Goal: Task Accomplishment & Management: Complete application form

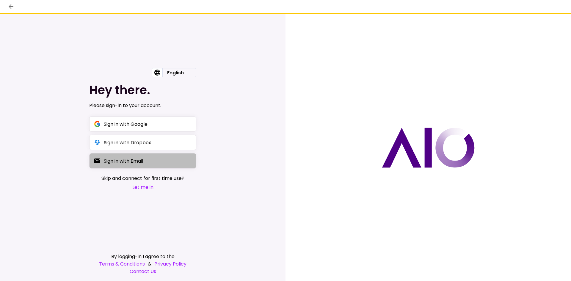
click at [117, 158] on div "Sign in with Email" at bounding box center [123, 160] width 39 height 7
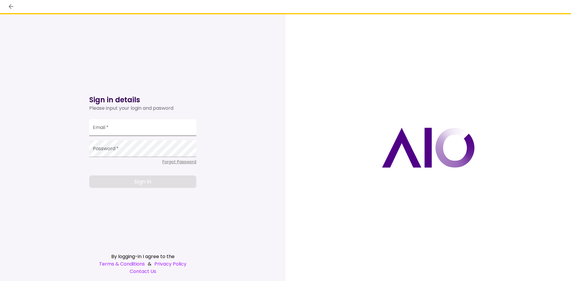
click at [111, 130] on input "Email   *" at bounding box center [142, 127] width 107 height 17
type input "*"
type input "**********"
click at [15, 9] on button "back" at bounding box center [11, 6] width 10 height 10
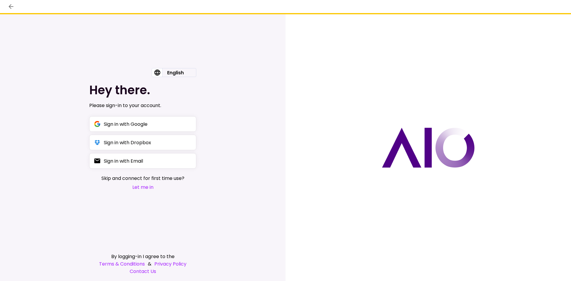
click at [139, 187] on button "Let me in" at bounding box center [142, 186] width 83 height 7
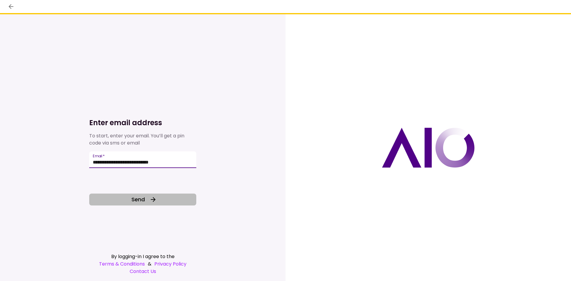
click at [138, 197] on span "Send" at bounding box center [137, 199] width 13 height 8
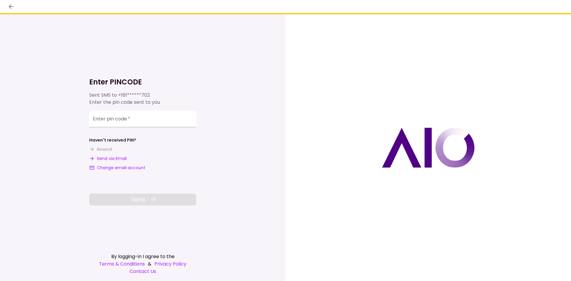
click at [111, 158] on button "Send via Email" at bounding box center [107, 158] width 37 height 6
click at [109, 122] on input "**********" at bounding box center [142, 119] width 107 height 17
paste input "number"
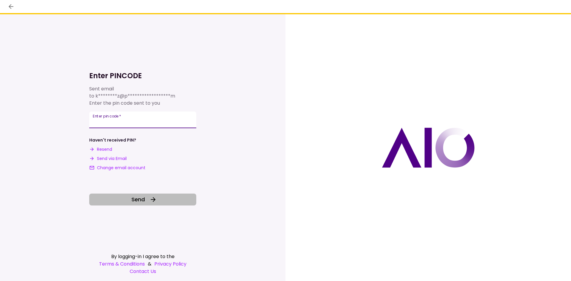
type input "******"
click at [127, 193] on div "**********" at bounding box center [142, 137] width 107 height 137
click at [124, 198] on button "Send" at bounding box center [142, 200] width 107 height 12
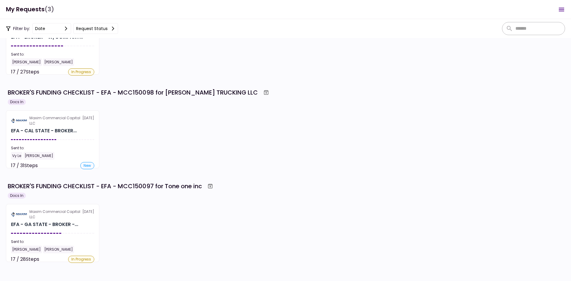
scroll to position [56, 0]
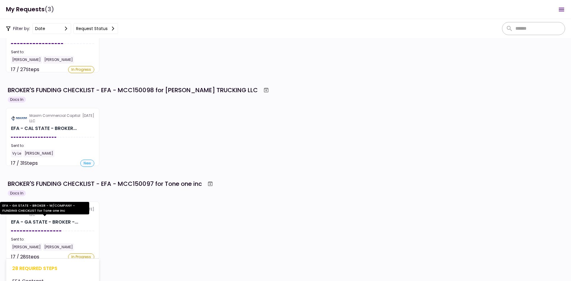
click at [59, 220] on div "EFA - GA STATE - BROKER -..." at bounding box center [44, 222] width 67 height 7
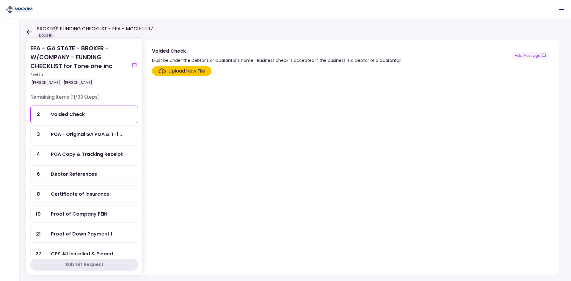
click at [185, 73] on div "Upload New File" at bounding box center [186, 70] width 37 height 7
click at [0, 0] on input "Upload New File" at bounding box center [0, 0] width 0 height 0
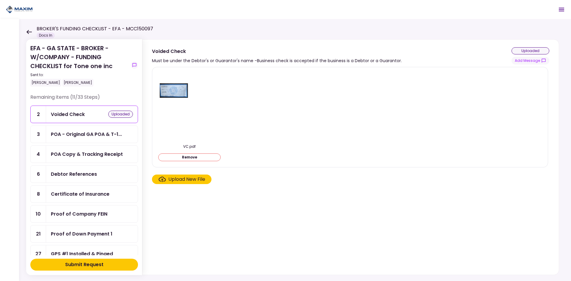
click at [104, 264] on button "Submit Request" at bounding box center [84, 265] width 108 height 12
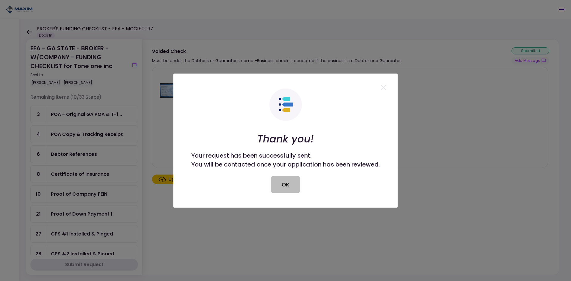
click at [290, 182] on button "OK" at bounding box center [286, 184] width 30 height 17
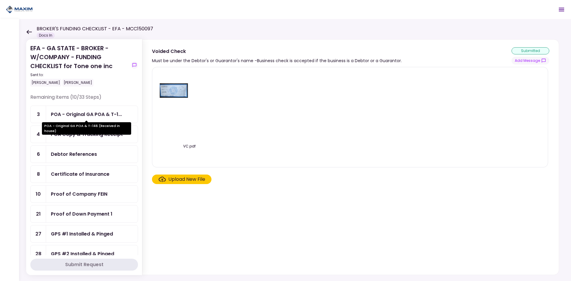
click at [95, 117] on div "POA - Original GA POA & T-1..." at bounding box center [86, 114] width 71 height 7
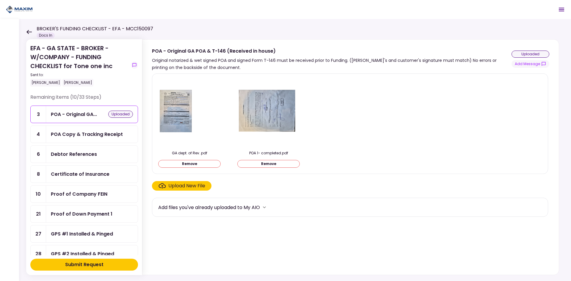
click at [99, 266] on div "Submit Request" at bounding box center [84, 264] width 38 height 7
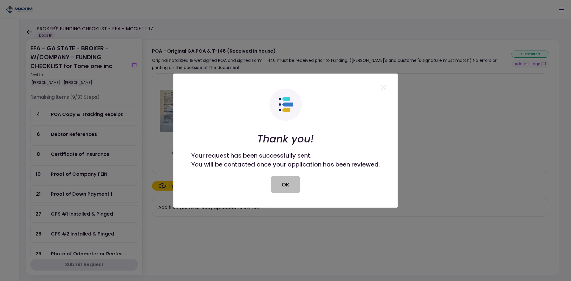
click at [279, 186] on button "OK" at bounding box center [286, 184] width 30 height 17
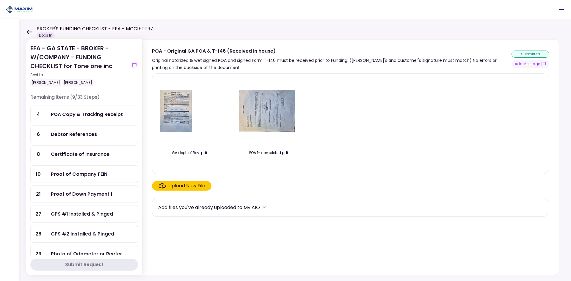
click at [81, 111] on div "POA Copy & Tracking Receipt" at bounding box center [87, 114] width 72 height 7
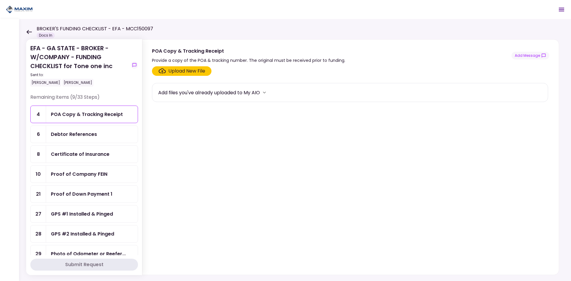
click at [78, 133] on div "Debtor References" at bounding box center [74, 134] width 46 height 7
click at [80, 154] on div "Certificate of Insurance" at bounding box center [80, 153] width 59 height 7
click at [85, 135] on div "Debtor References" at bounding box center [74, 134] width 46 height 7
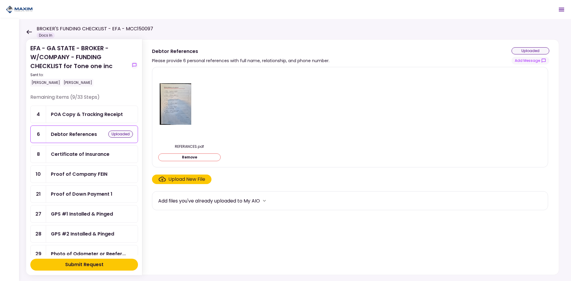
click at [192, 179] on div "Upload New File" at bounding box center [186, 179] width 37 height 7
click at [0, 0] on input "Upload New File" at bounding box center [0, 0] width 0 height 0
click at [78, 267] on div "Submit Request" at bounding box center [84, 264] width 38 height 7
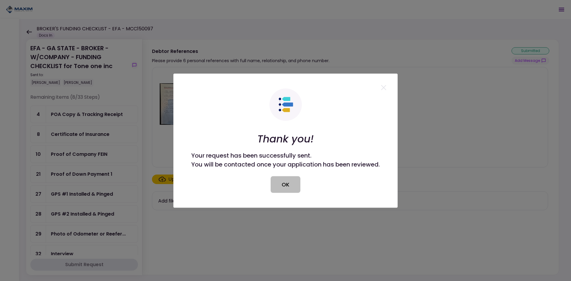
click at [285, 183] on button "OK" at bounding box center [286, 184] width 30 height 17
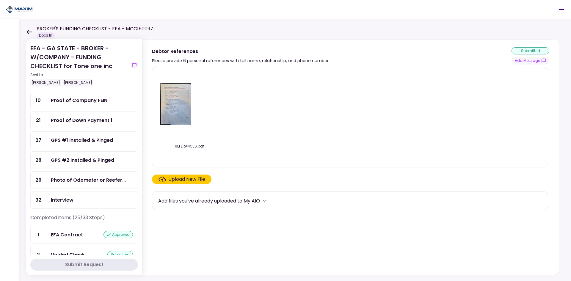
scroll to position [59, 0]
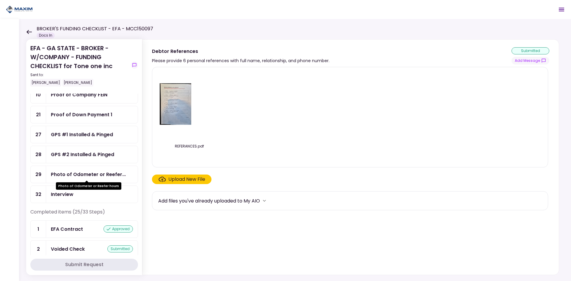
click at [82, 176] on div "Photo of Odometer or Reefer..." at bounding box center [88, 174] width 75 height 7
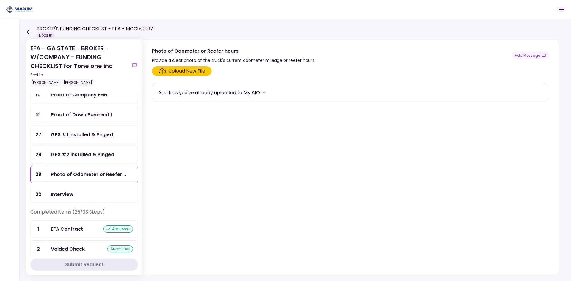
click at [190, 70] on div "Upload New File" at bounding box center [186, 70] width 37 height 7
click at [0, 0] on input "Upload New File" at bounding box center [0, 0] width 0 height 0
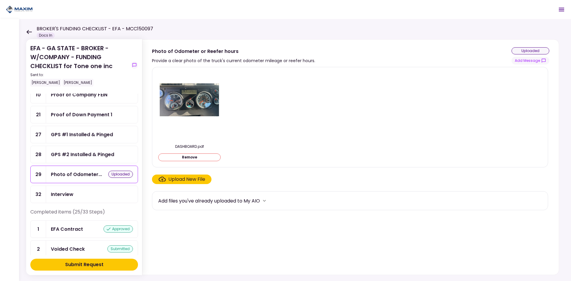
click at [100, 265] on div "Submit Request" at bounding box center [84, 264] width 38 height 7
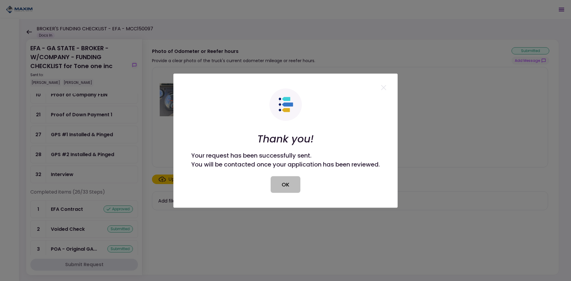
click at [287, 184] on button "OK" at bounding box center [286, 184] width 30 height 17
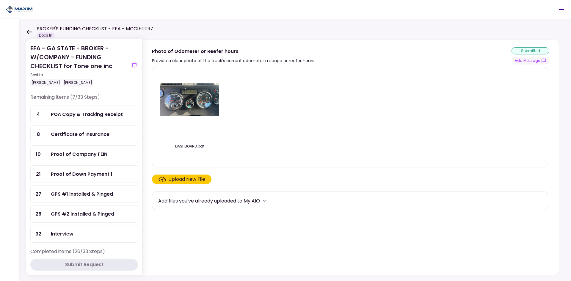
click at [72, 132] on div "Certificate of Insurance" at bounding box center [80, 134] width 59 height 7
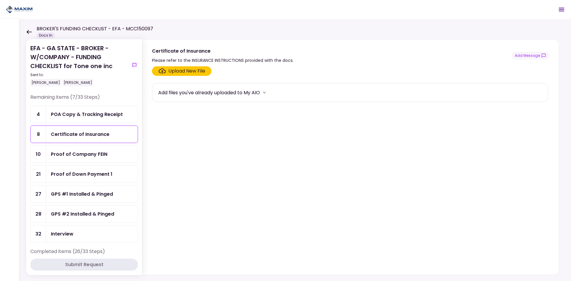
click at [187, 74] on div "Upload New File" at bounding box center [186, 70] width 37 height 7
click at [0, 0] on input "Upload New File" at bounding box center [0, 0] width 0 height 0
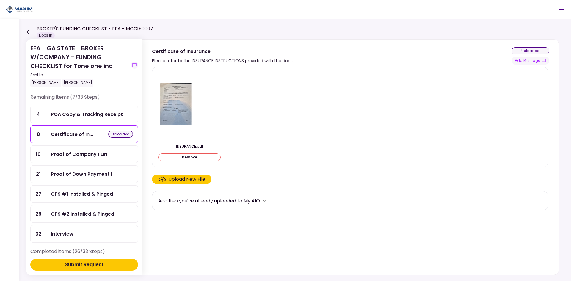
click at [102, 261] on div "Submit Request" at bounding box center [84, 264] width 38 height 7
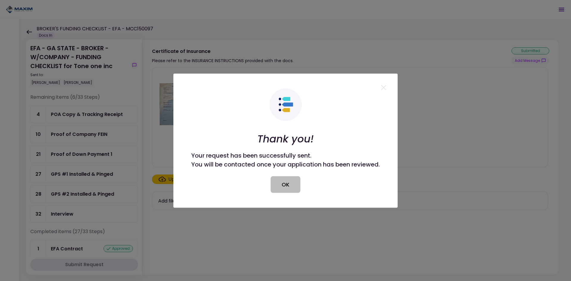
click at [287, 178] on button "OK" at bounding box center [286, 184] width 30 height 17
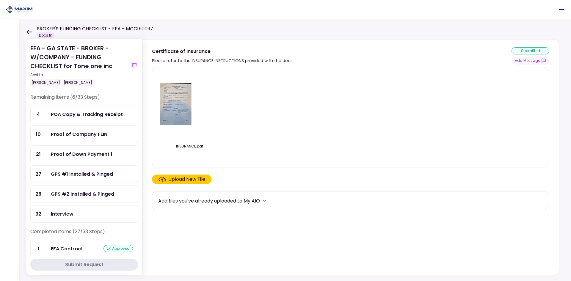
click at [98, 116] on div "POA Copy & Tracking Receipt" at bounding box center [87, 114] width 72 height 7
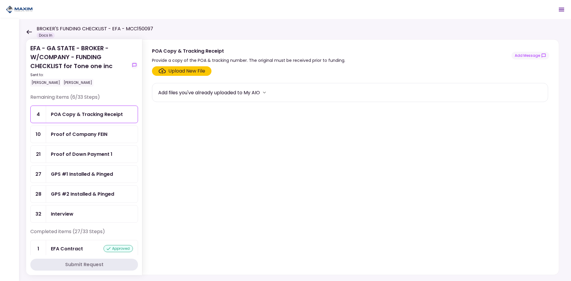
click at [107, 119] on div "POA Copy & Tracking Receipt" at bounding box center [92, 114] width 92 height 17
click at [216, 38] on div "EFA - GA STATE - BROKER - W/COMPANY - FUNDING CHECKLIST for Tone one inc Sent t…" at bounding box center [295, 150] width 552 height 262
click at [71, 134] on div "Proof of Company FEIN" at bounding box center [79, 134] width 56 height 7
click at [66, 148] on div "Proof of Down Payment 1" at bounding box center [92, 154] width 92 height 17
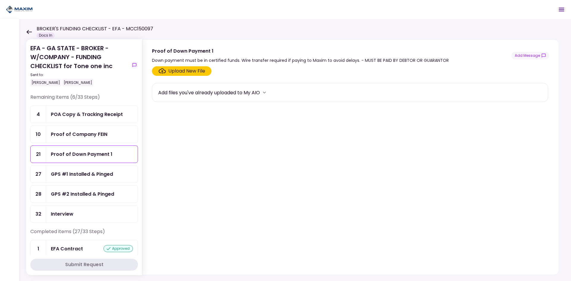
click at [62, 174] on div "GPS #1 Installed & Pinged" at bounding box center [82, 173] width 62 height 7
click at [65, 193] on div "GPS #2 Installed & Pinged" at bounding box center [82, 193] width 63 height 7
click at [75, 208] on div "Interview" at bounding box center [92, 213] width 92 height 17
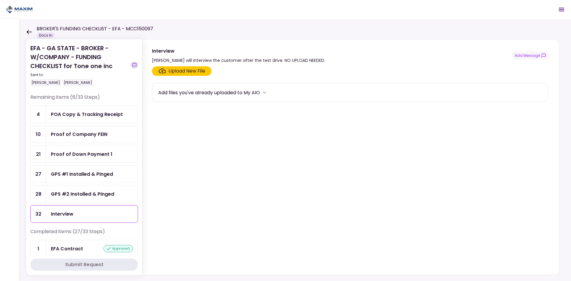
click at [134, 65] on icon "show-messages" at bounding box center [134, 65] width 5 height 5
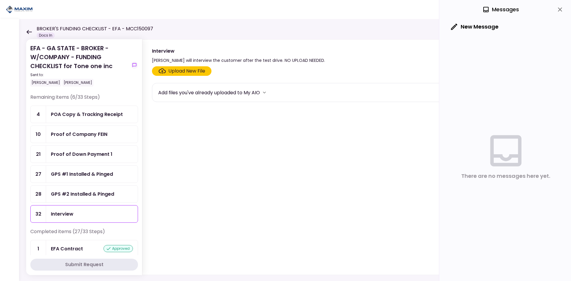
click at [496, 30] on button "New Message" at bounding box center [474, 26] width 57 height 15
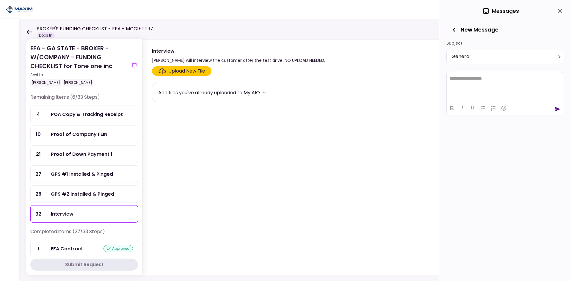
click at [468, 59] on body "**********" at bounding box center [285, 140] width 571 height 281
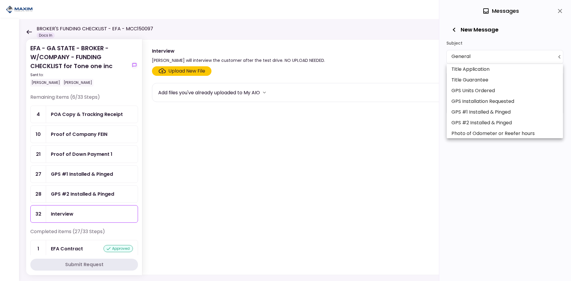
scroll to position [258, 0]
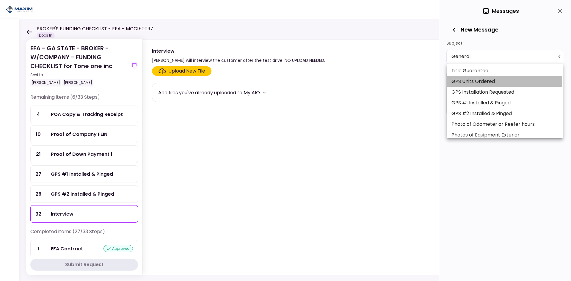
click at [479, 84] on li "GPS Units Ordered" at bounding box center [505, 81] width 116 height 11
type input "**********"
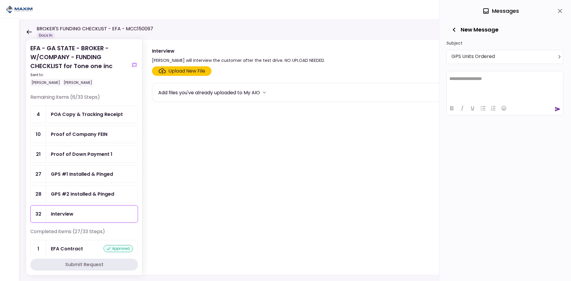
click at [455, 31] on icon "button" at bounding box center [454, 30] width 8 height 8
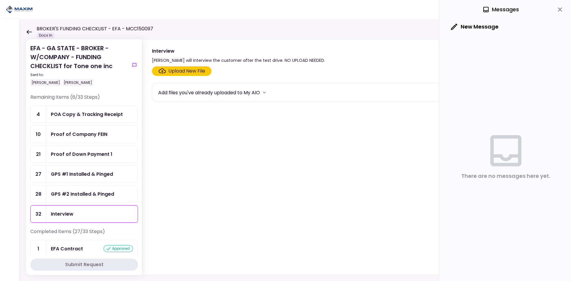
click at [558, 8] on icon "close" at bounding box center [560, 9] width 4 height 4
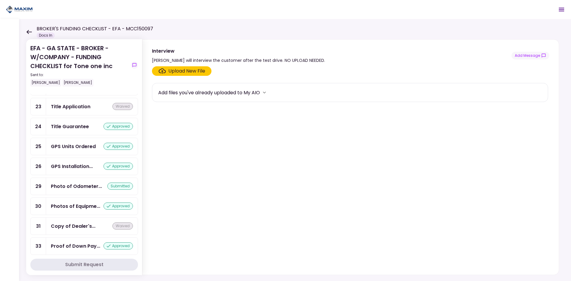
scroll to position [523, 0]
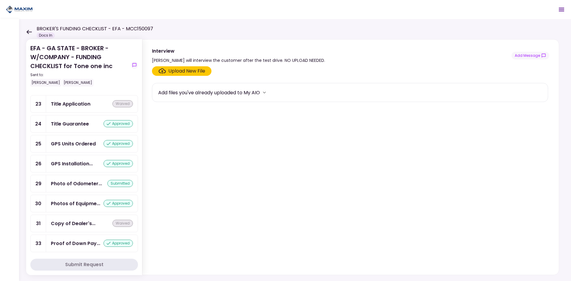
click at [77, 147] on div "GPS Units Ordered" at bounding box center [73, 143] width 45 height 7
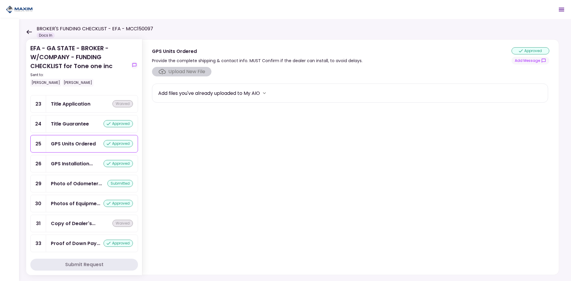
click at [78, 167] on div "GPS Installation..." at bounding box center [72, 163] width 42 height 7
click at [77, 147] on div "GPS Units Ordered" at bounding box center [73, 143] width 45 height 7
click at [78, 167] on div "GPS Installation..." at bounding box center [72, 163] width 42 height 7
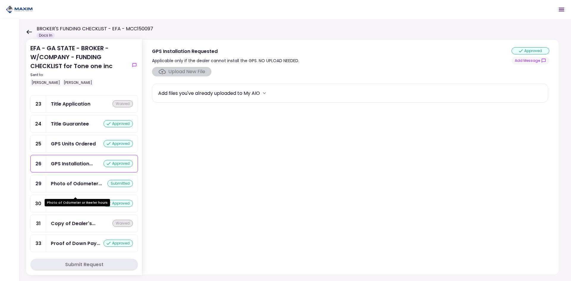
click at [77, 187] on div "Photo of Odometer..." at bounding box center [76, 183] width 51 height 7
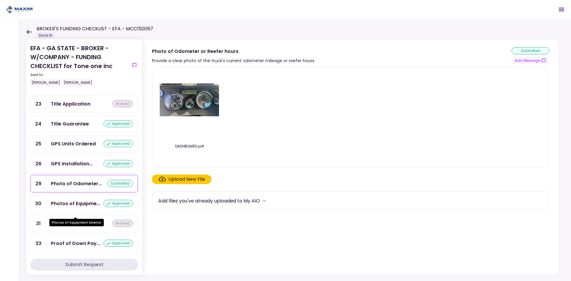
click at [80, 216] on div "Photos of Equipment Exterior" at bounding box center [76, 221] width 54 height 12
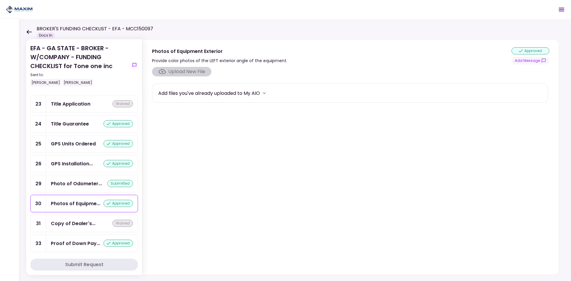
click at [75, 226] on div "Copy of Dealer's... waived" at bounding box center [92, 223] width 92 height 17
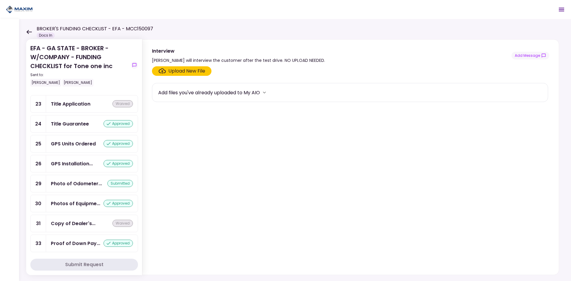
click at [70, 172] on div "GPS Installation... approved" at bounding box center [92, 163] width 92 height 17
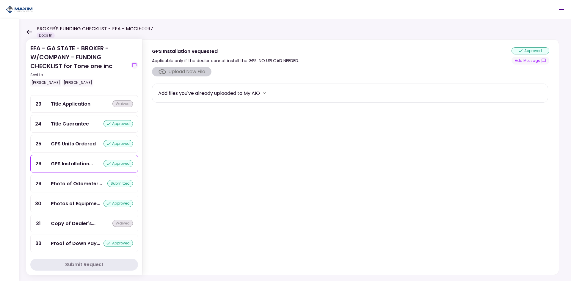
click at [62, 147] on div "GPS Units Ordered" at bounding box center [73, 143] width 45 height 7
click at [74, 127] on div "Title Guarantee approved" at bounding box center [92, 123] width 92 height 17
click at [70, 167] on div "GPS Installation... approved" at bounding box center [92, 163] width 92 height 17
click at [70, 186] on div "Photo of Odometer... submitted" at bounding box center [92, 183] width 92 height 17
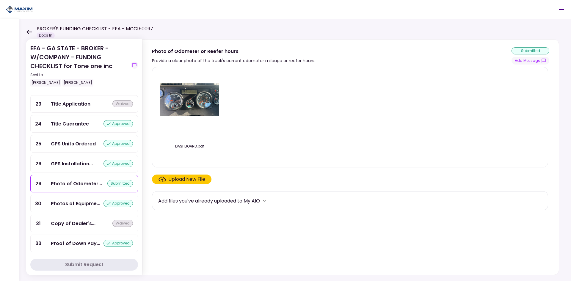
scroll to position [533, 0]
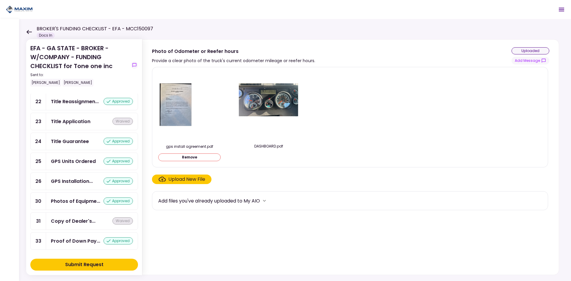
click at [110, 267] on button "Submit Request" at bounding box center [84, 265] width 108 height 12
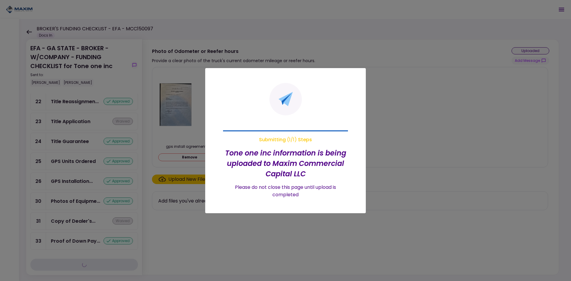
scroll to position [523, 0]
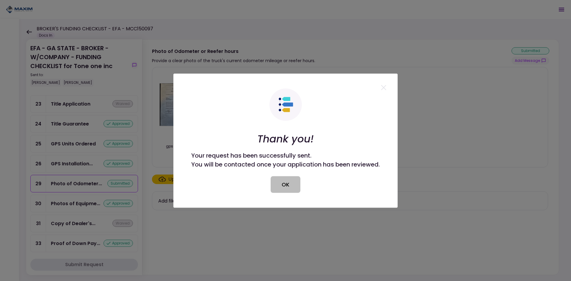
click at [285, 183] on button "OK" at bounding box center [286, 184] width 30 height 17
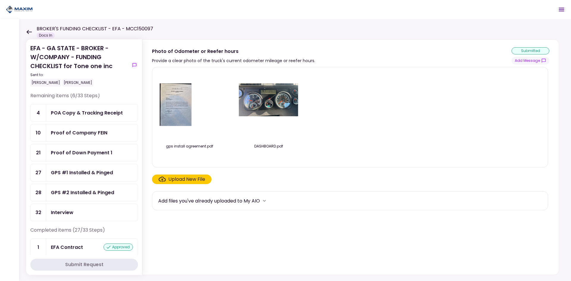
scroll to position [0, 0]
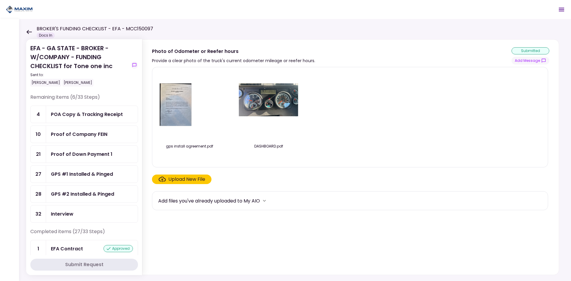
click at [29, 32] on icon at bounding box center [28, 32] width 5 height 4
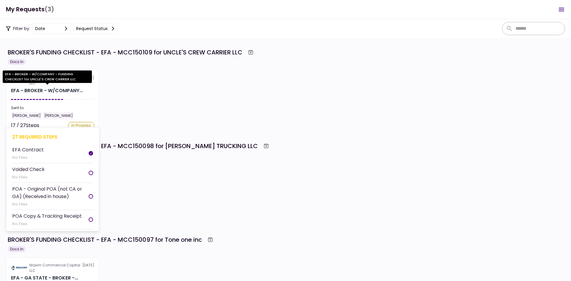
click at [33, 94] on div "EFA - BROKER - W/COMPANY..." at bounding box center [47, 90] width 72 height 7
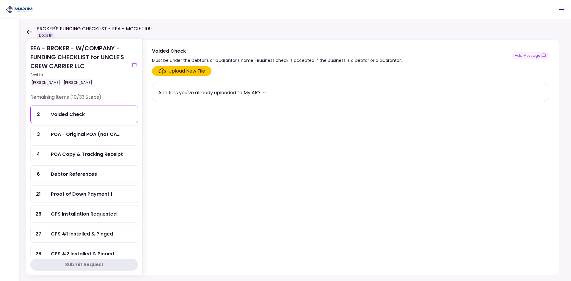
click at [31, 33] on icon at bounding box center [29, 32] width 6 height 4
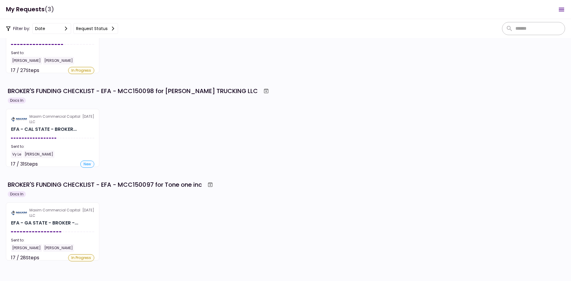
scroll to position [56, 0]
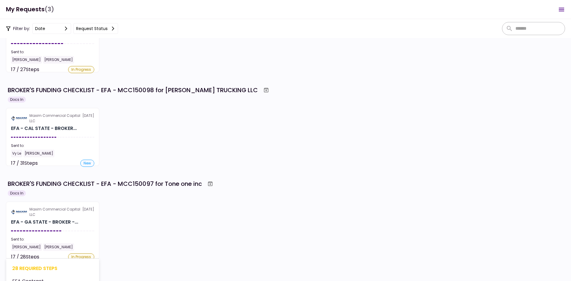
click at [29, 234] on section "Maxim Commercial Capital LLC [DATE] EFA - GA STATE - BROKER -... Sent to: [PERS…" at bounding box center [52, 231] width 93 height 58
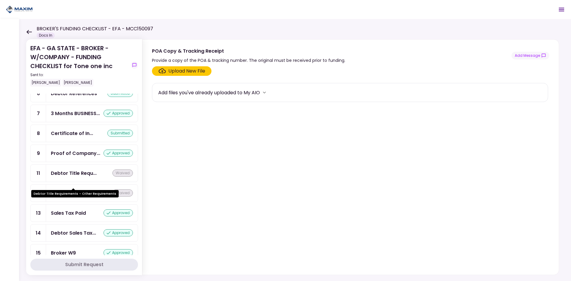
scroll to position [226, 0]
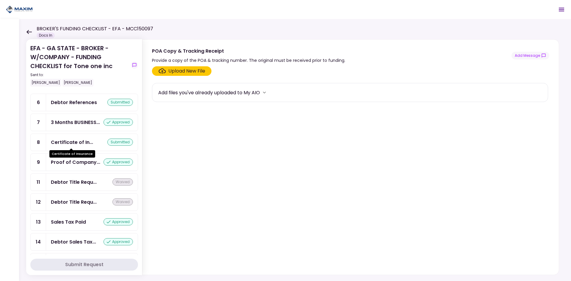
click at [67, 144] on div "Certificate of In..." at bounding box center [72, 142] width 42 height 7
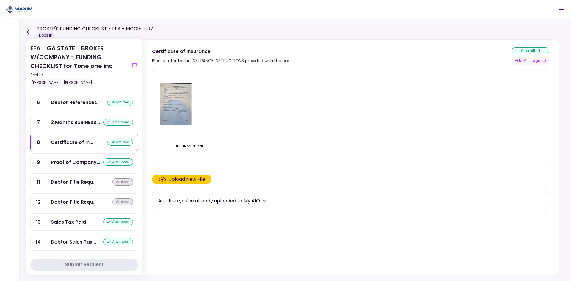
click at [171, 180] on div "Upload New File" at bounding box center [186, 179] width 37 height 7
click at [0, 0] on input "Upload New File" at bounding box center [0, 0] width 0 height 0
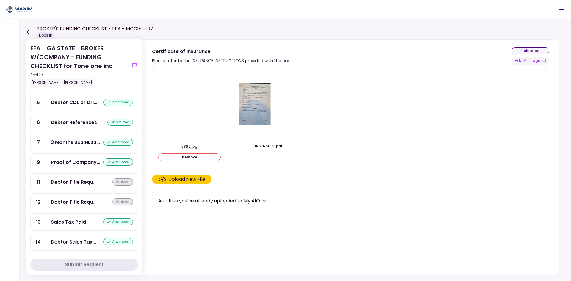
scroll to position [246, 0]
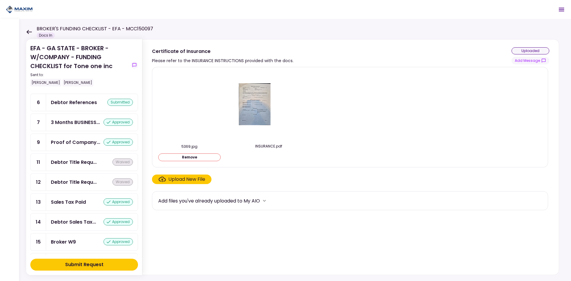
click at [71, 267] on div "Submit Request" at bounding box center [84, 264] width 38 height 7
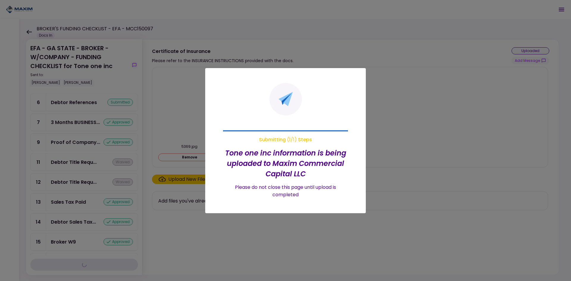
scroll to position [226, 0]
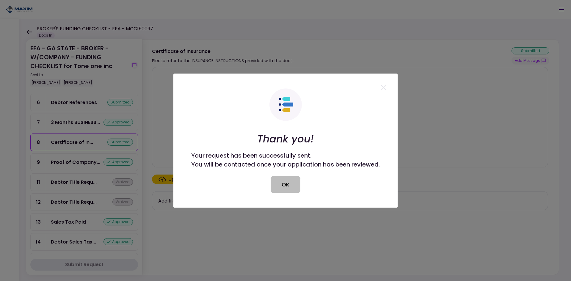
click at [282, 177] on button "OK" at bounding box center [286, 184] width 30 height 17
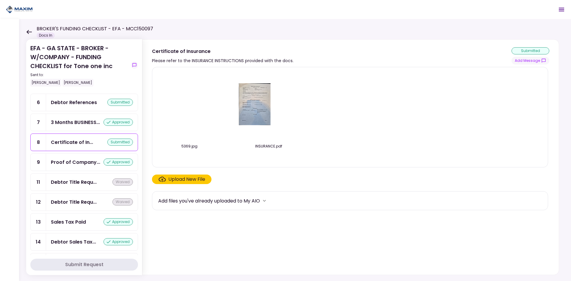
click at [25, 29] on div "EFA - GA STATE - BROKER - W/COMPANY - FUNDING CHECKLIST for Tone one inc Sent t…" at bounding box center [295, 150] width 552 height 262
click at [29, 31] on icon at bounding box center [29, 32] width 6 height 4
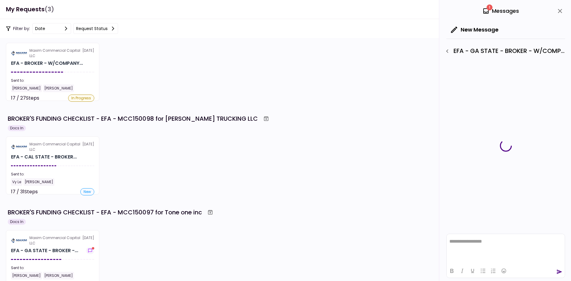
scroll to position [30, 0]
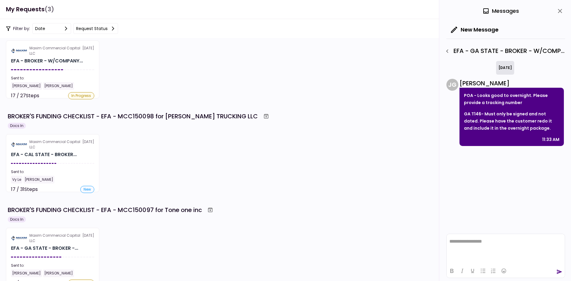
click at [495, 103] on p "POA - Looks good to overnight. Please provide a tracking number" at bounding box center [511, 99] width 95 height 14
click at [449, 50] on icon "button" at bounding box center [447, 51] width 7 height 7
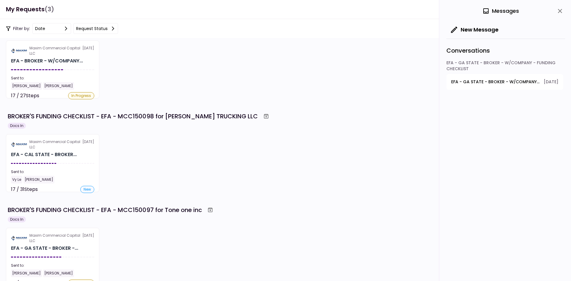
click at [461, 67] on div "EFA - GA STATE - BROKER - W/COMPANY - FUNDING CHECKLIST" at bounding box center [504, 67] width 117 height 14
click at [468, 82] on span "EFA - GA STATE - BROKER - W/COMPANY - FUNDING CHECKLIST - POA - Original GA POA…" at bounding box center [495, 82] width 88 height 6
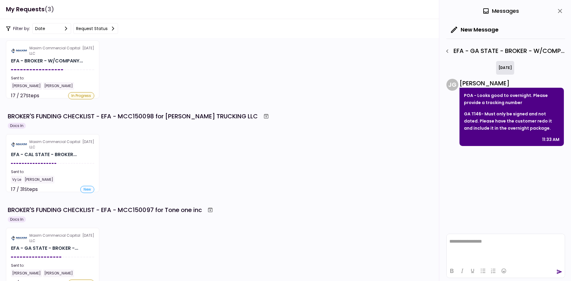
scroll to position [0, 0]
click at [529, 52] on div "EFA - GA STATE - BROKER - W/COMPANY - FUNDING CHECKLIST - POA - Original GA POA…" at bounding box center [503, 51] width 123 height 10
click at [503, 92] on p "POA - Looks good to overnight. Please provide a tracking number" at bounding box center [511, 99] width 95 height 14
click at [450, 51] on icon "button" at bounding box center [447, 51] width 7 height 7
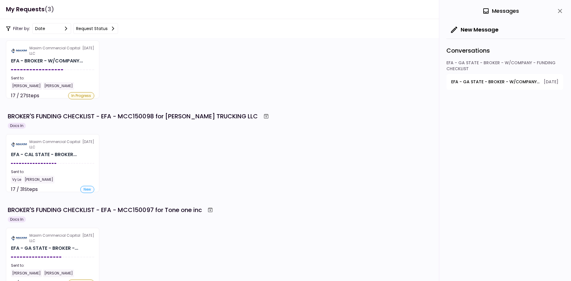
click at [499, 79] on span "EFA - GA STATE - BROKER - W/COMPANY - FUNDING CHECKLIST - POA - Original GA POA…" at bounding box center [495, 82] width 88 height 6
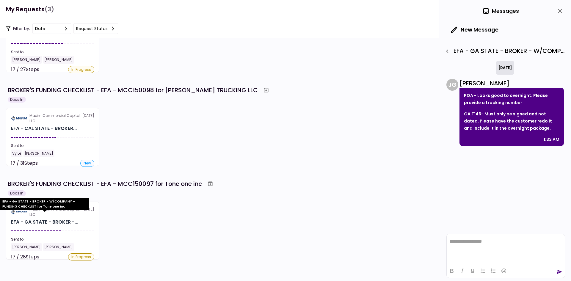
scroll to position [56, 0]
click at [45, 180] on div "BROKER'S FUNDING CHECKLIST - EFA - MCC150097 for Tone one inc" at bounding box center [105, 183] width 194 height 9
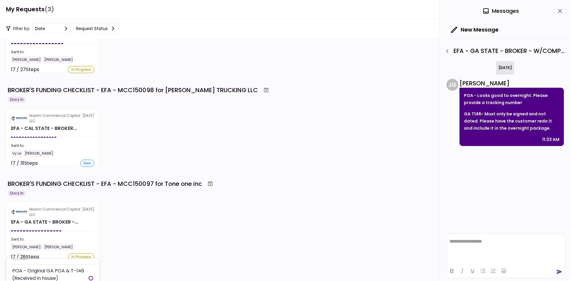
scroll to position [60, 0]
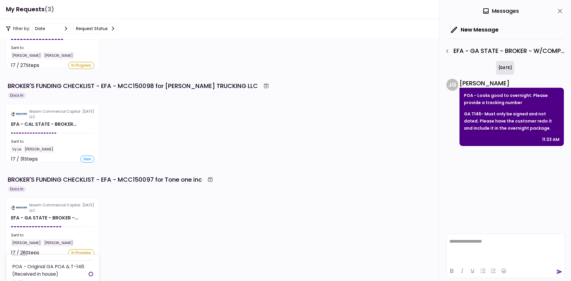
click at [44, 214] on section "Maxim Commercial Capital LLC [DATE] EFA - GA STATE - BROKER -... Sent to: [PERS…" at bounding box center [52, 226] width 93 height 58
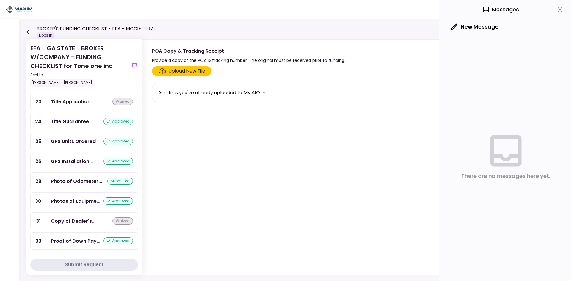
scroll to position [533, 0]
click at [31, 32] on icon at bounding box center [28, 32] width 5 height 4
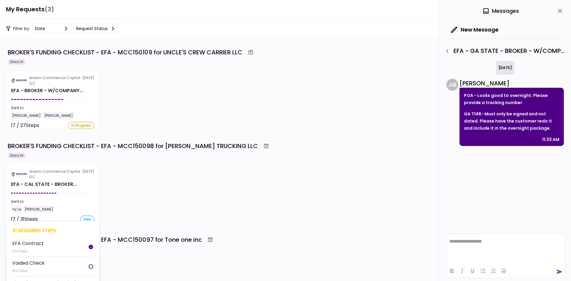
click at [62, 170] on div "Maxim Commercial Capital LLC" at bounding box center [55, 174] width 53 height 11
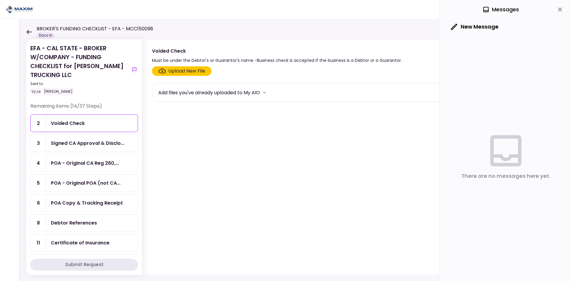
click at [29, 30] on icon at bounding box center [29, 32] width 6 height 4
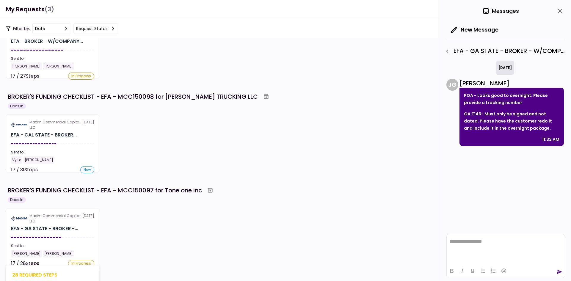
scroll to position [50, 0]
click at [180, 190] on div "BROKER'S FUNDING CHECKLIST - EFA - MCC150097 for Tone one inc" at bounding box center [105, 190] width 194 height 9
click at [65, 219] on div "Maxim Commercial Capital LLC" at bounding box center [55, 218] width 53 height 11
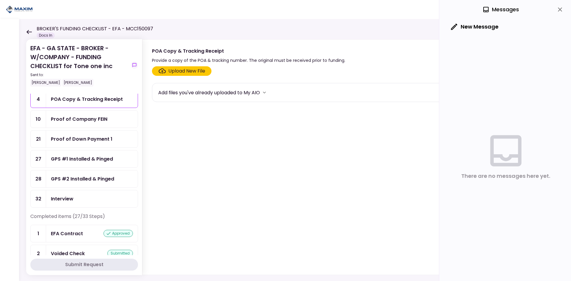
scroll to position [10, 0]
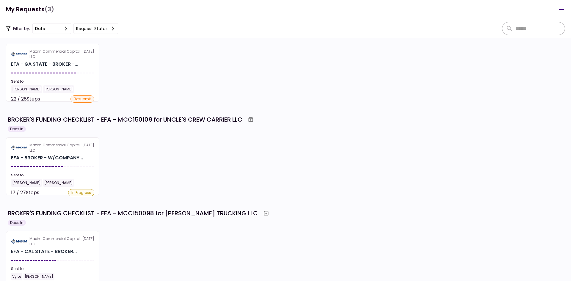
scroll to position [40, 0]
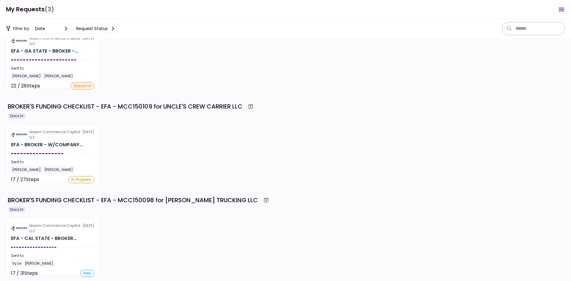
click at [68, 223] on section "Maxim Commercial Capital LLC 13 Oct EFA - CAL STATE - BROKER... Sent to: Vy Le …" at bounding box center [52, 247] width 93 height 58
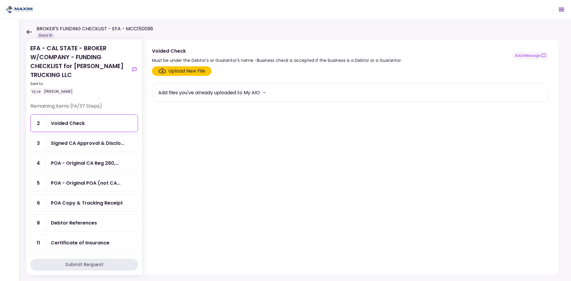
click at [66, 124] on div "Voided Check" at bounding box center [68, 123] width 34 height 7
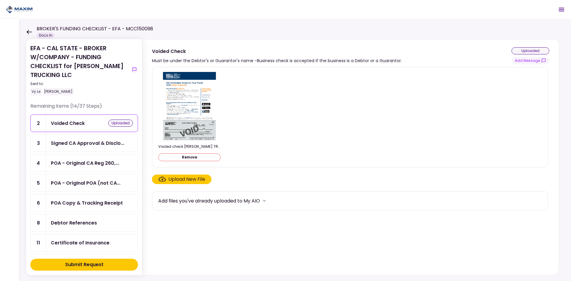
click at [76, 266] on div "Submit Request" at bounding box center [84, 264] width 38 height 7
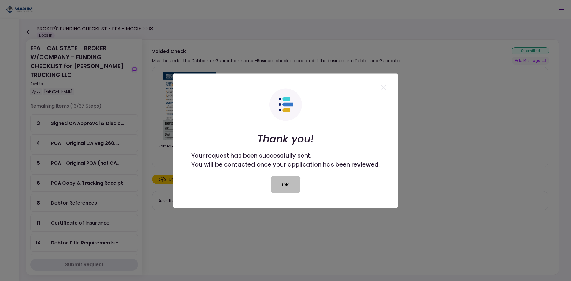
click at [295, 182] on button "OK" at bounding box center [286, 184] width 30 height 17
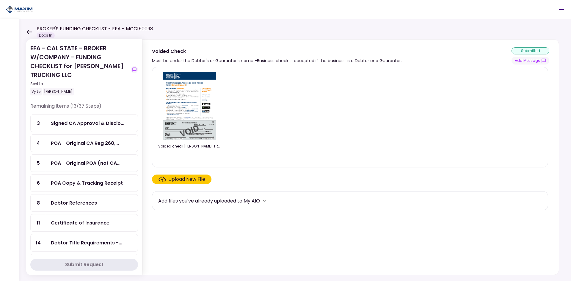
click at [29, 32] on icon at bounding box center [29, 32] width 6 height 4
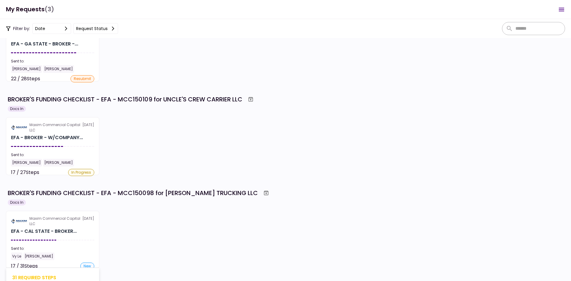
scroll to position [56, 0]
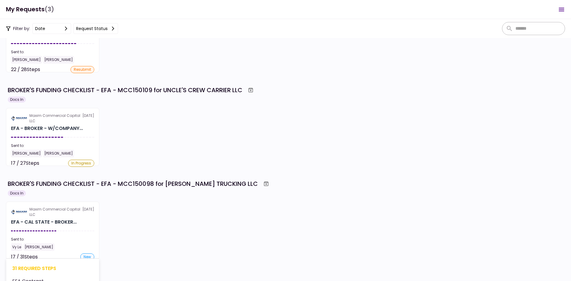
click at [48, 205] on section "Maxim Commercial Capital LLC 13 Oct EFA - CAL STATE - BROKER... Sent to: Vy Le …" at bounding box center [52, 231] width 93 height 58
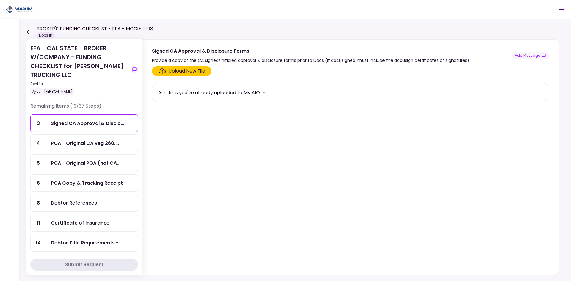
click at [81, 202] on div "Debtor References" at bounding box center [74, 202] width 46 height 7
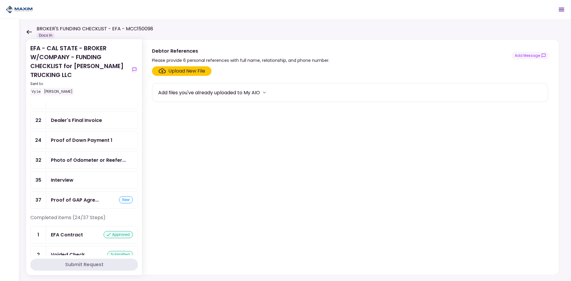
scroll to position [139, 0]
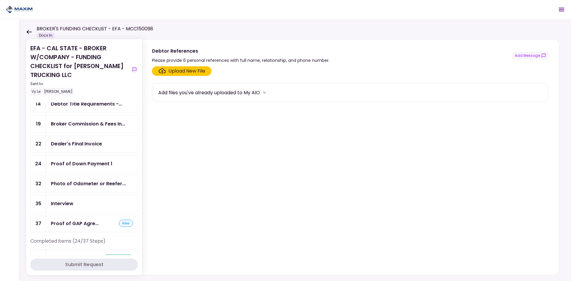
click at [187, 69] on div "Upload New File" at bounding box center [186, 70] width 37 height 7
click at [0, 0] on input "Upload New File" at bounding box center [0, 0] width 0 height 0
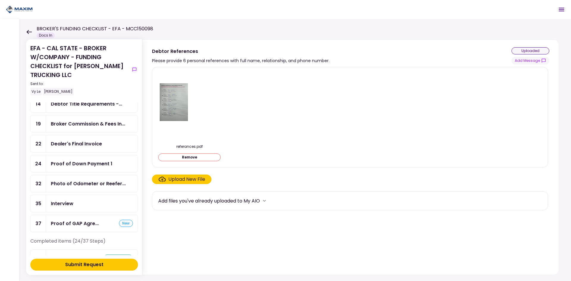
click at [184, 177] on div "Upload New File" at bounding box center [186, 179] width 37 height 7
click at [0, 0] on input "Upload New File" at bounding box center [0, 0] width 0 height 0
click at [92, 263] on div "Submit Request" at bounding box center [84, 264] width 38 height 7
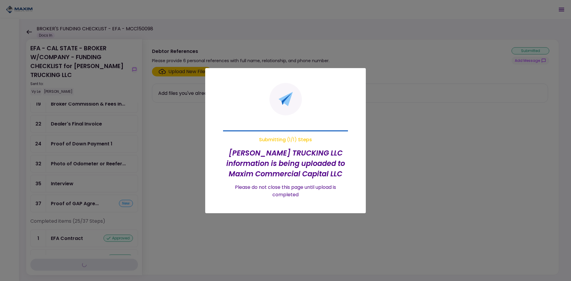
scroll to position [119, 0]
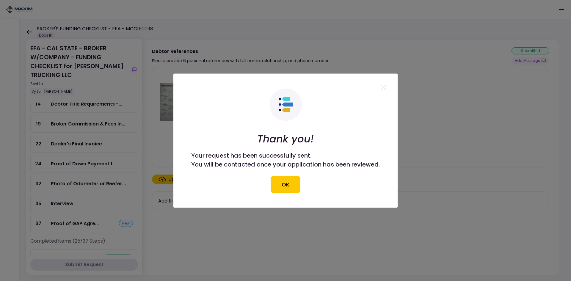
click at [286, 182] on button "OK" at bounding box center [286, 184] width 30 height 17
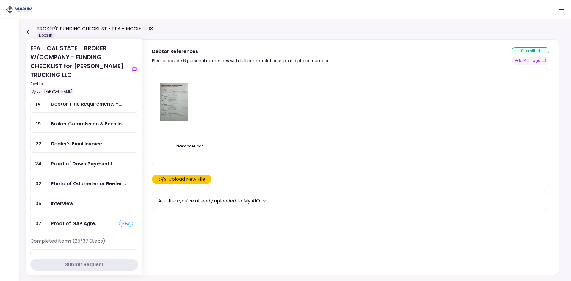
click at [26, 30] on icon at bounding box center [29, 32] width 6 height 4
